Goal: Task Accomplishment & Management: Use online tool/utility

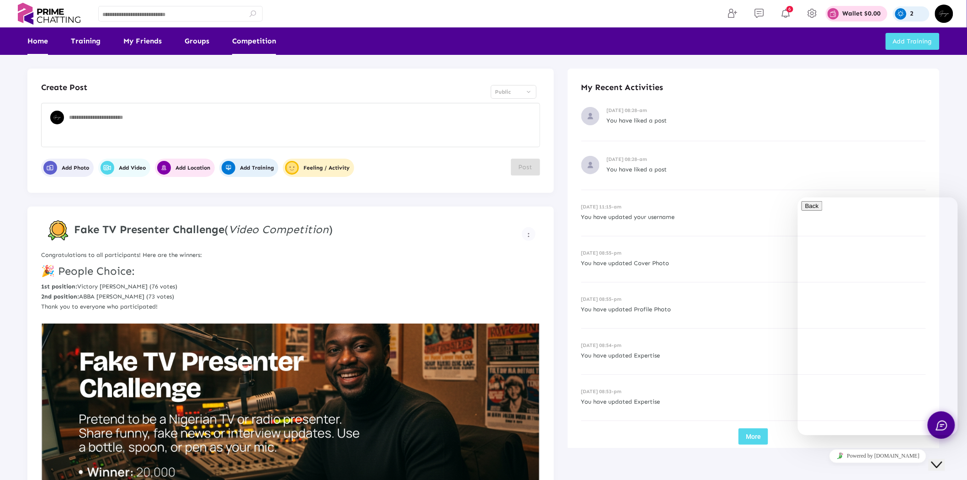
click at [270, 44] on link "Competition" at bounding box center [254, 40] width 44 height 27
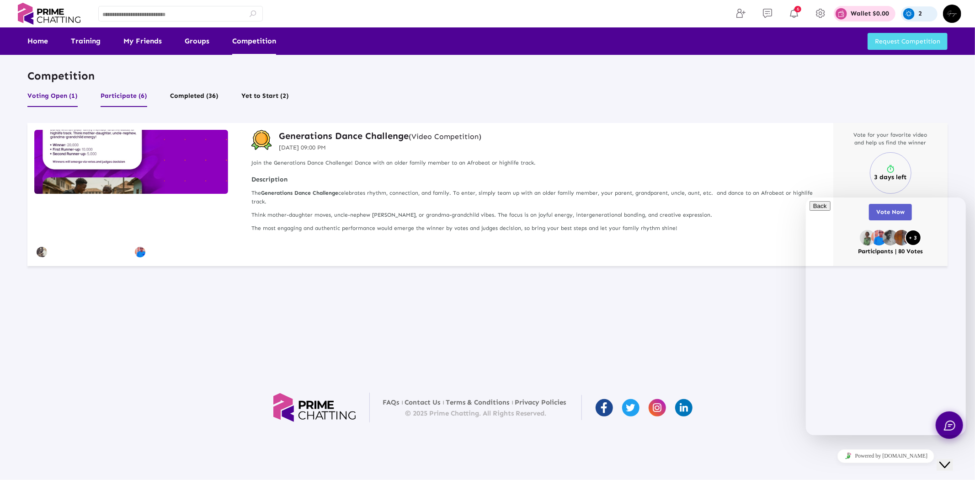
click at [135, 96] on button "Participate (6)" at bounding box center [124, 98] width 47 height 17
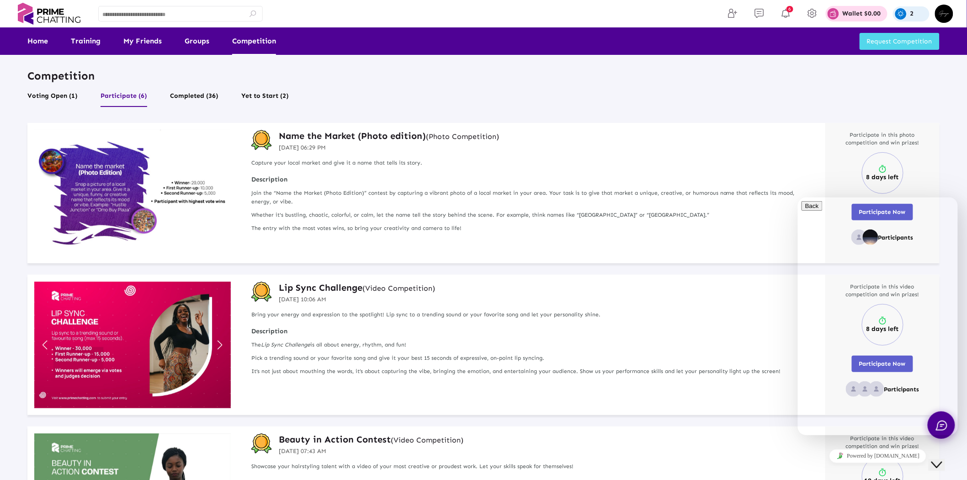
click at [678, 461] on icon "Chat widget" at bounding box center [936, 464] width 11 height 6
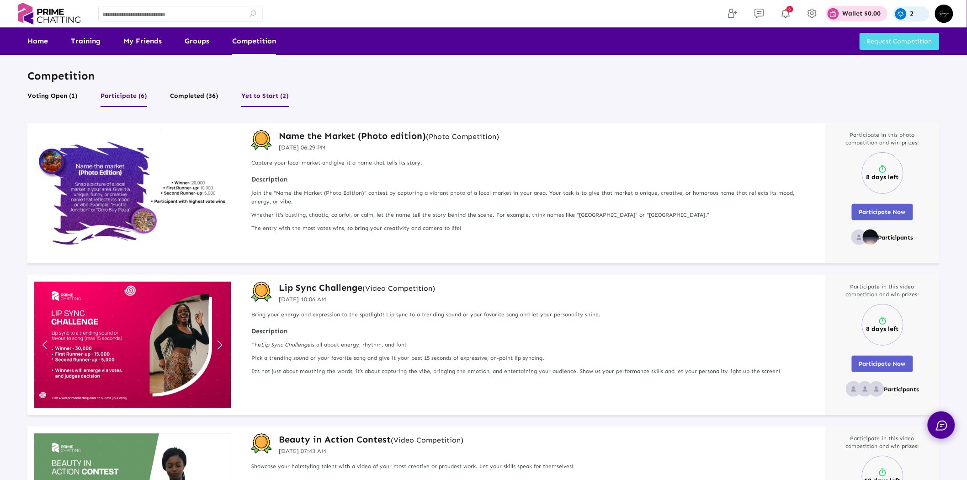
click at [267, 94] on button "Yet to Start (2)" at bounding box center [265, 98] width 48 height 17
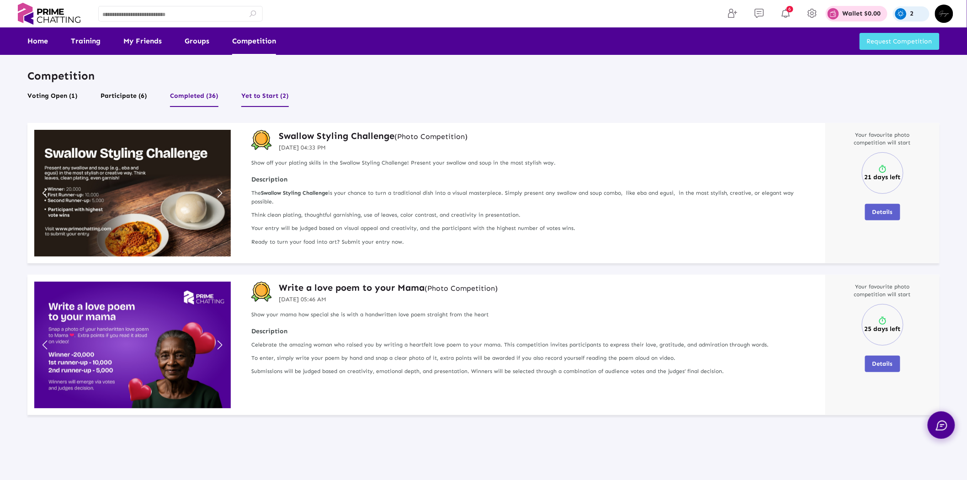
click at [189, 90] on button "Completed (36)" at bounding box center [194, 98] width 48 height 17
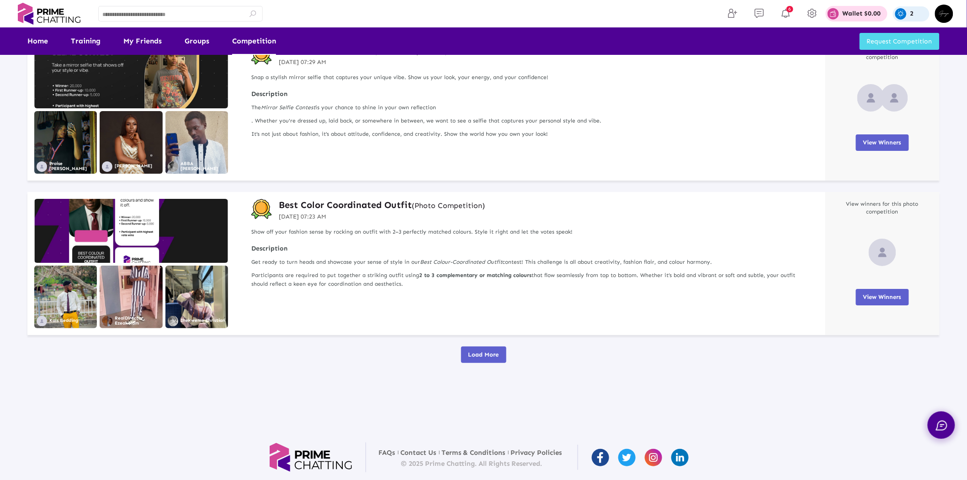
scroll to position [1324, 0]
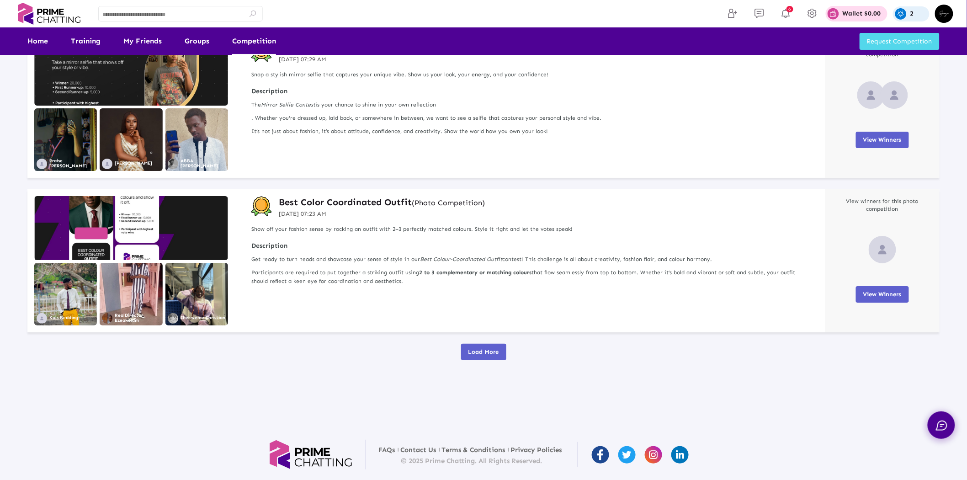
click at [475, 347] on button "Load More" at bounding box center [483, 352] width 45 height 16
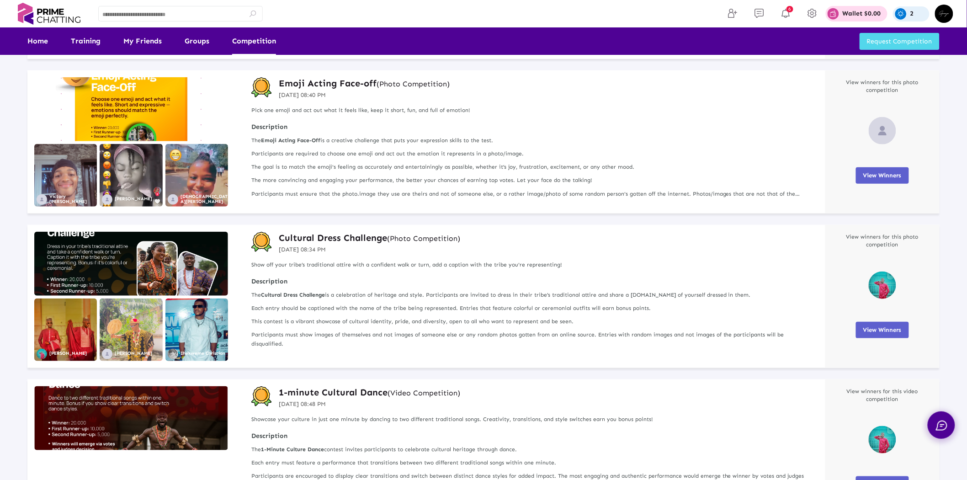
scroll to position [0, 0]
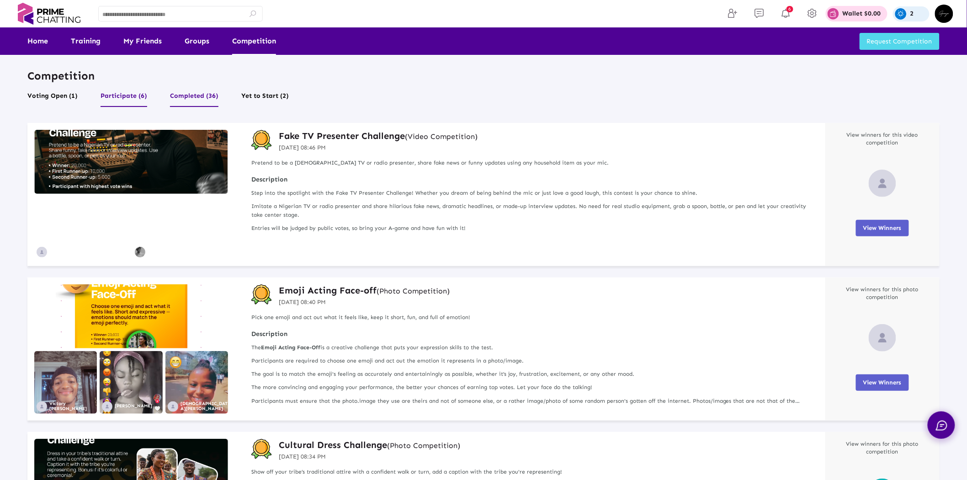
click at [111, 95] on button "Participate (6)" at bounding box center [124, 98] width 47 height 17
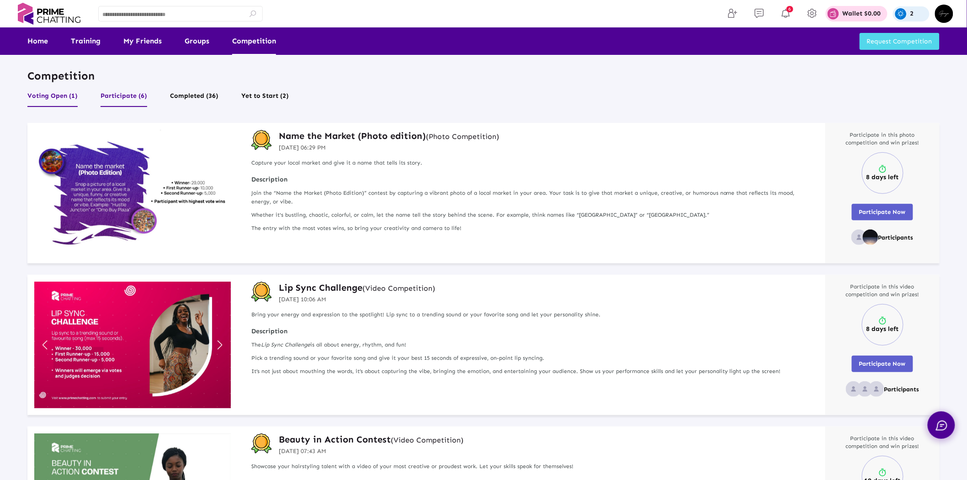
click at [57, 95] on button "Voting Open (1)" at bounding box center [52, 98] width 50 height 17
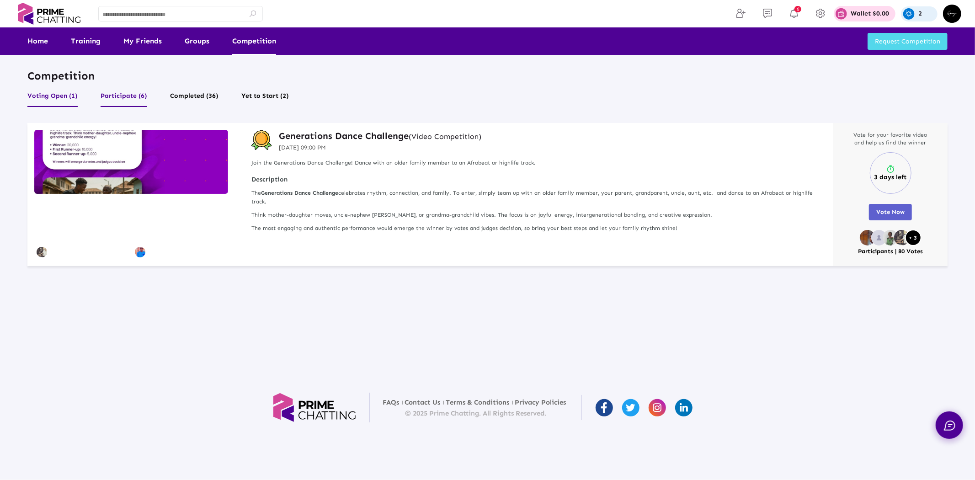
click at [115, 101] on button "Participate (6)" at bounding box center [124, 98] width 47 height 17
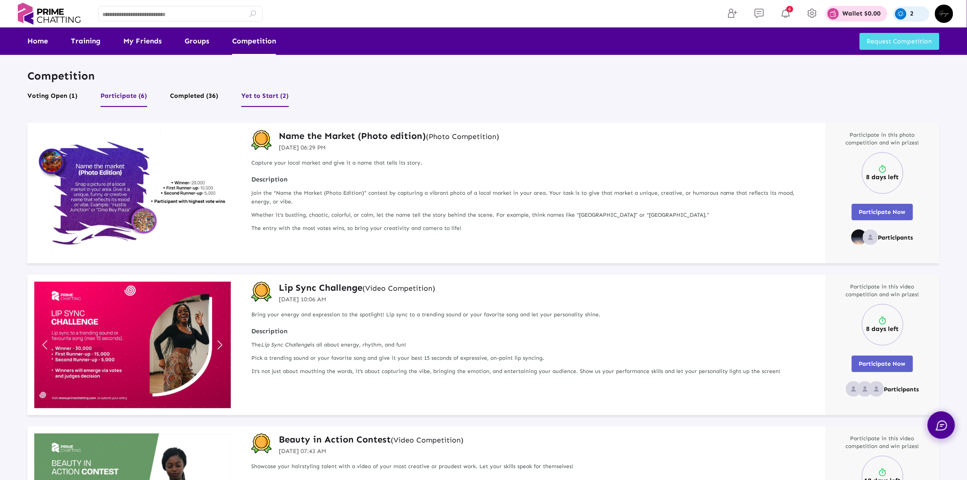
click at [242, 97] on button "Yet to Start (2)" at bounding box center [265, 98] width 48 height 17
